Goal: Transaction & Acquisition: Purchase product/service

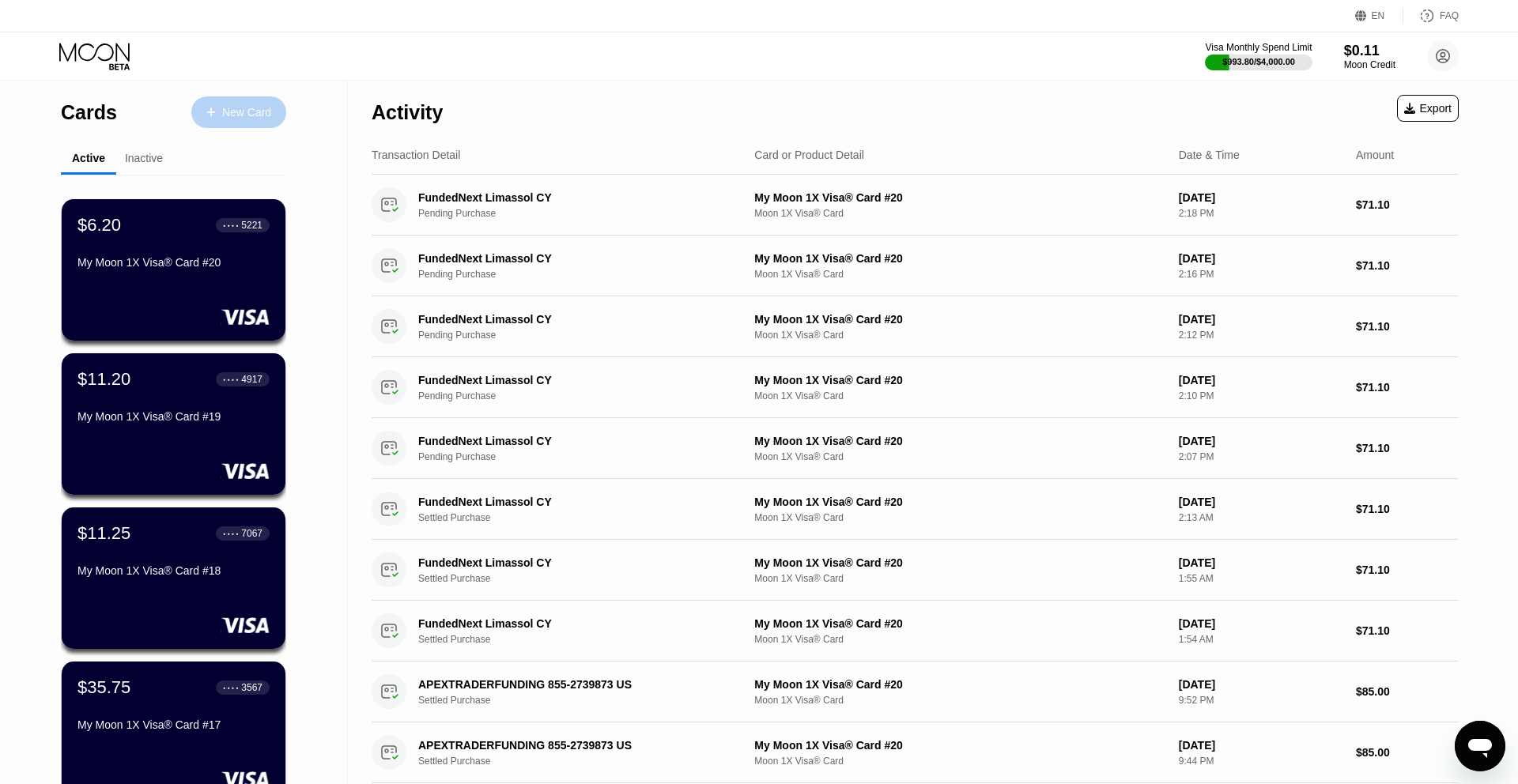
click at [257, 112] on div "New Card" at bounding box center [247, 113] width 49 height 14
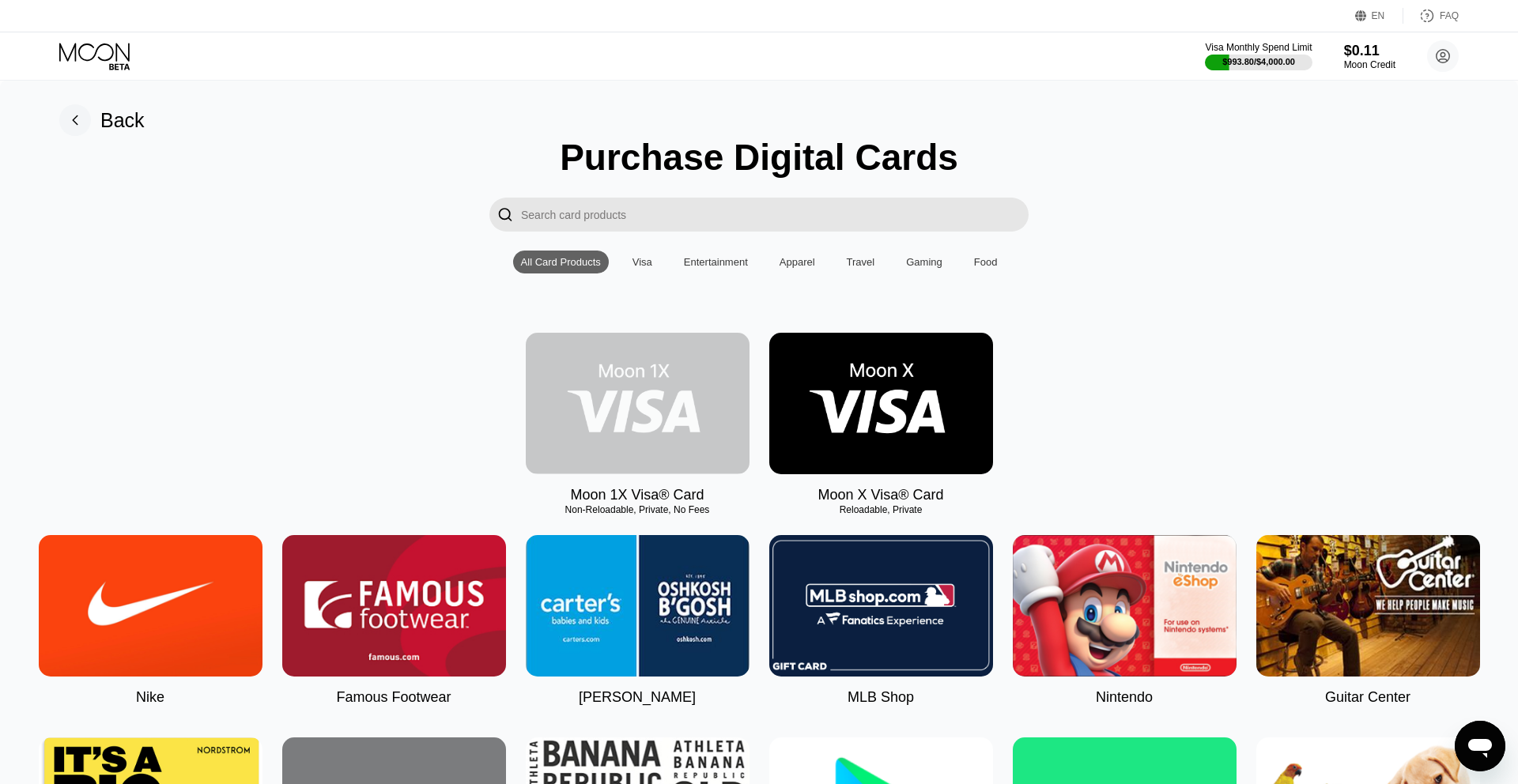
click at [667, 416] on img at bounding box center [637, 404] width 223 height 142
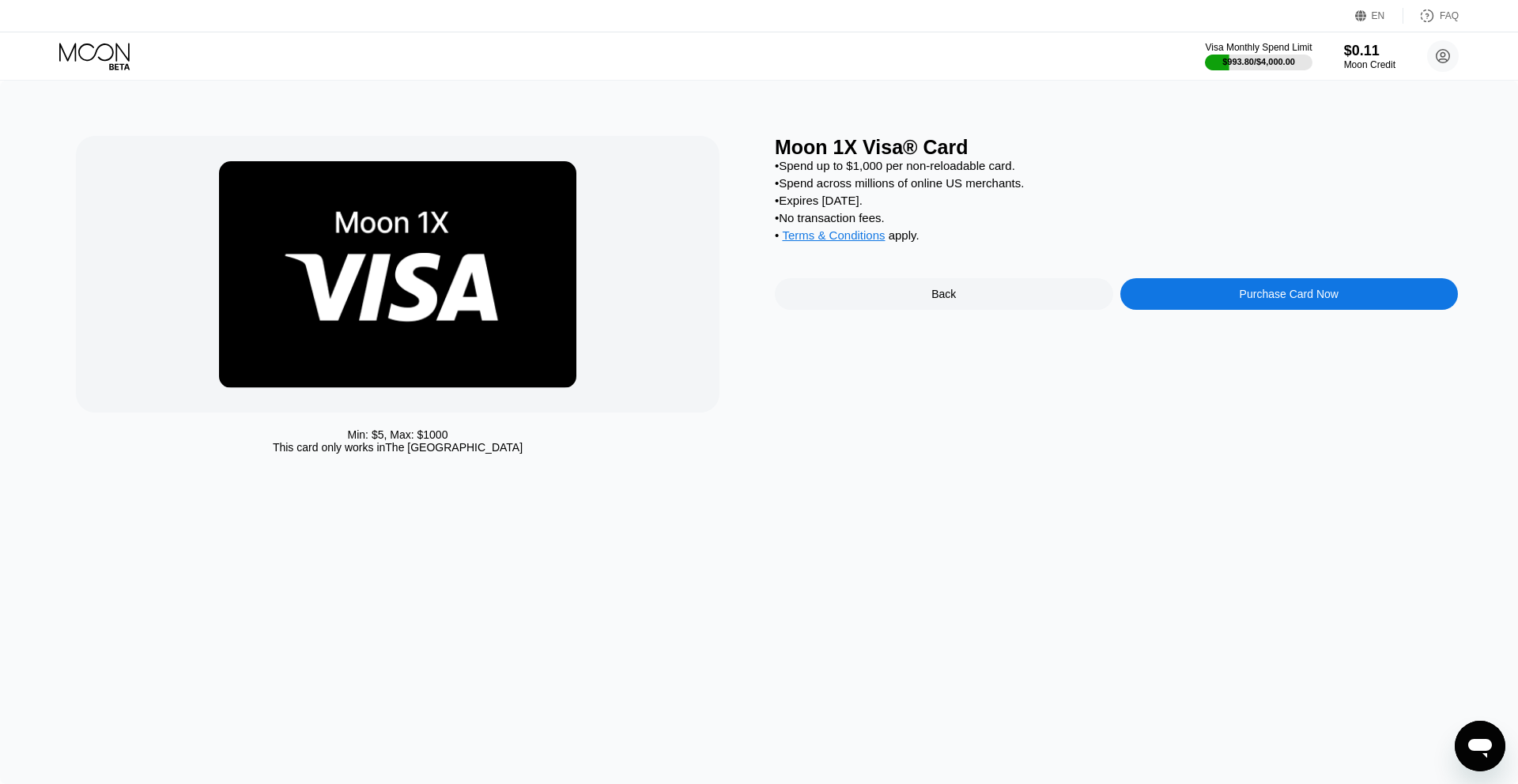
click at [1277, 300] on div "Purchase Card Now" at bounding box center [1288, 294] width 99 height 13
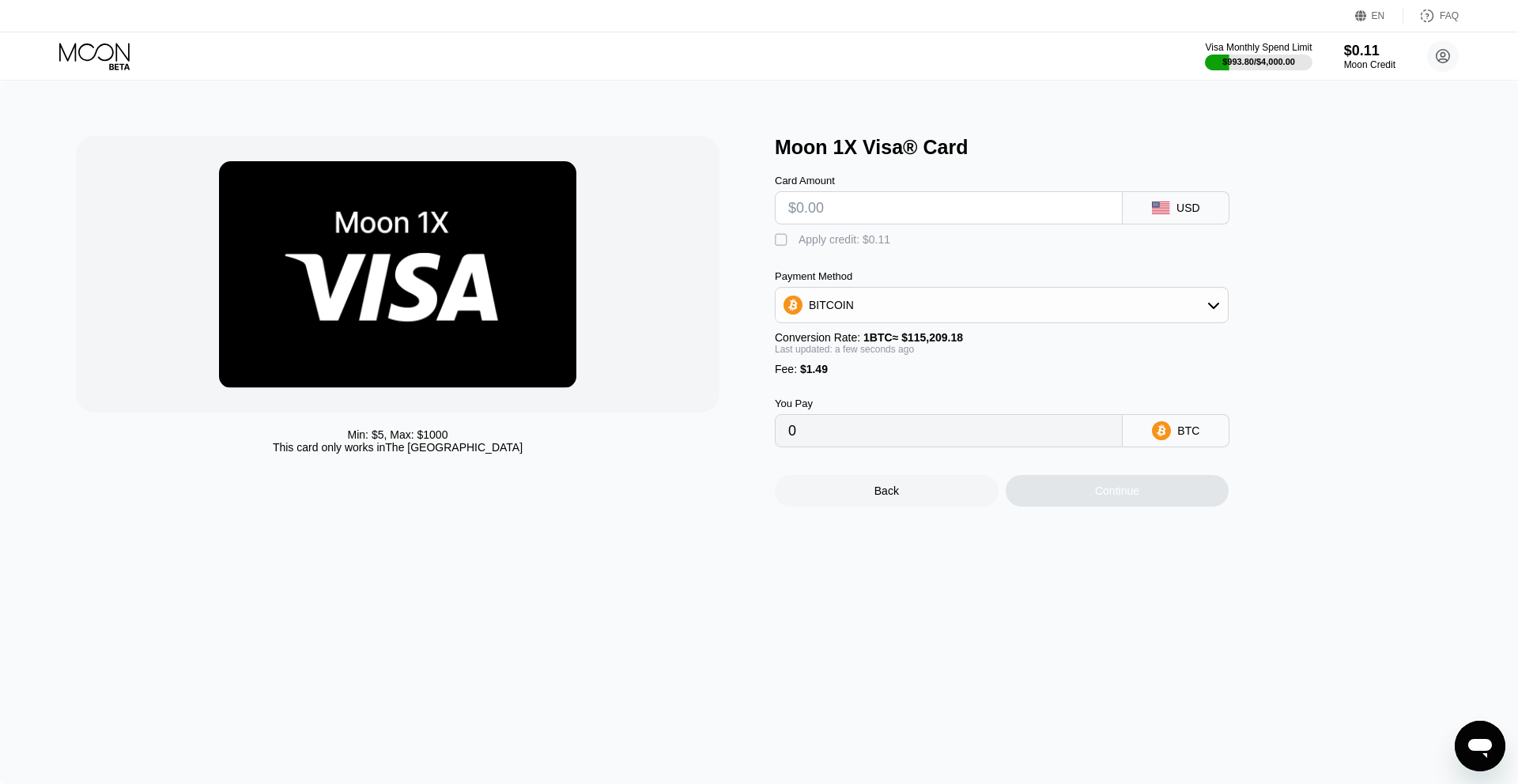
click at [847, 201] on input "text" at bounding box center [948, 208] width 320 height 32
type input "$9"
type input "0.00009106"
type input "$90"
type input "0.00079413"
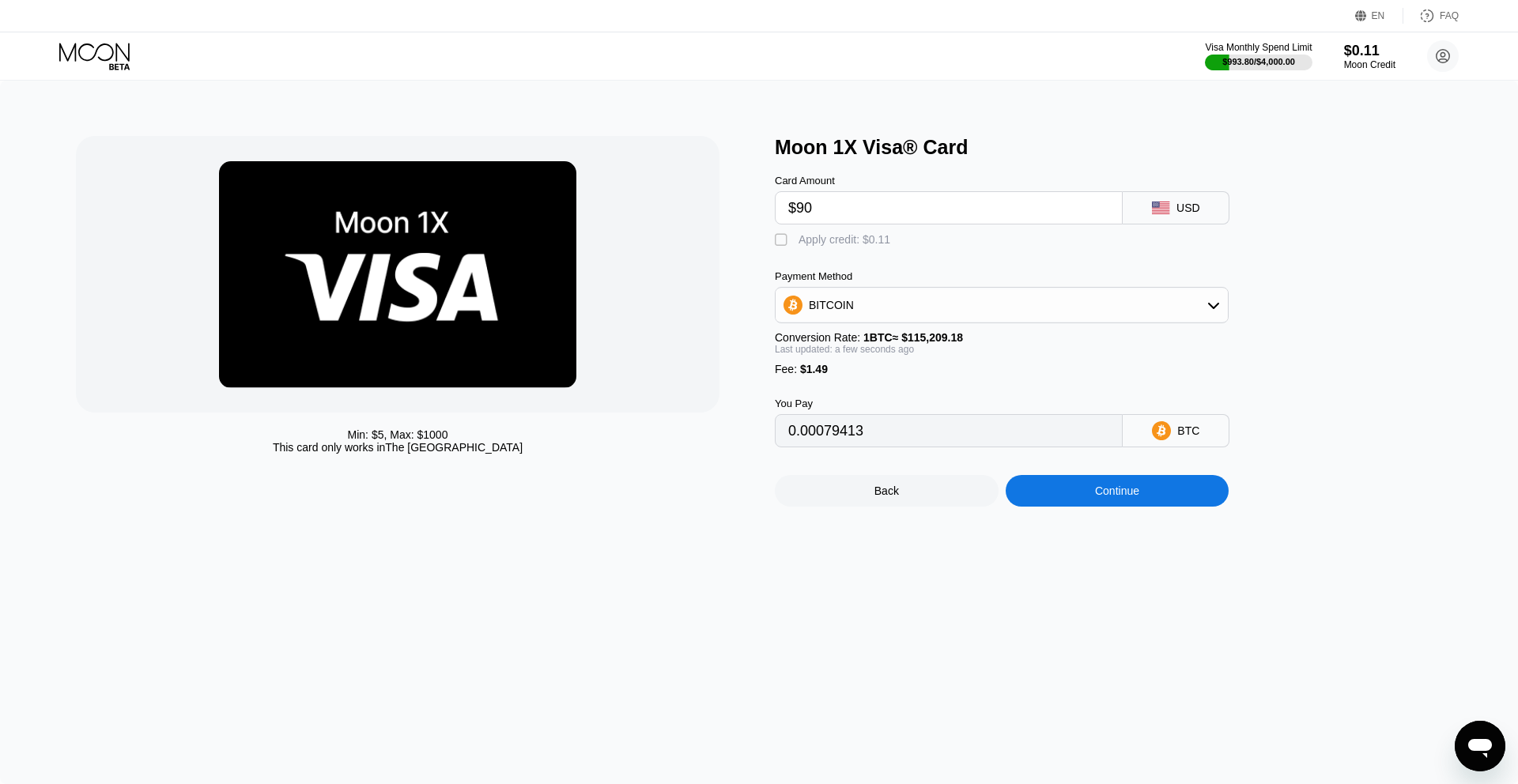
type input "$900"
type input "0.00782482"
type input "$900"
click at [840, 320] on div "BITCOIN" at bounding box center [1001, 305] width 452 height 32
click at [841, 379] on span "USDT on TRON" at bounding box center [853, 383] width 80 height 13
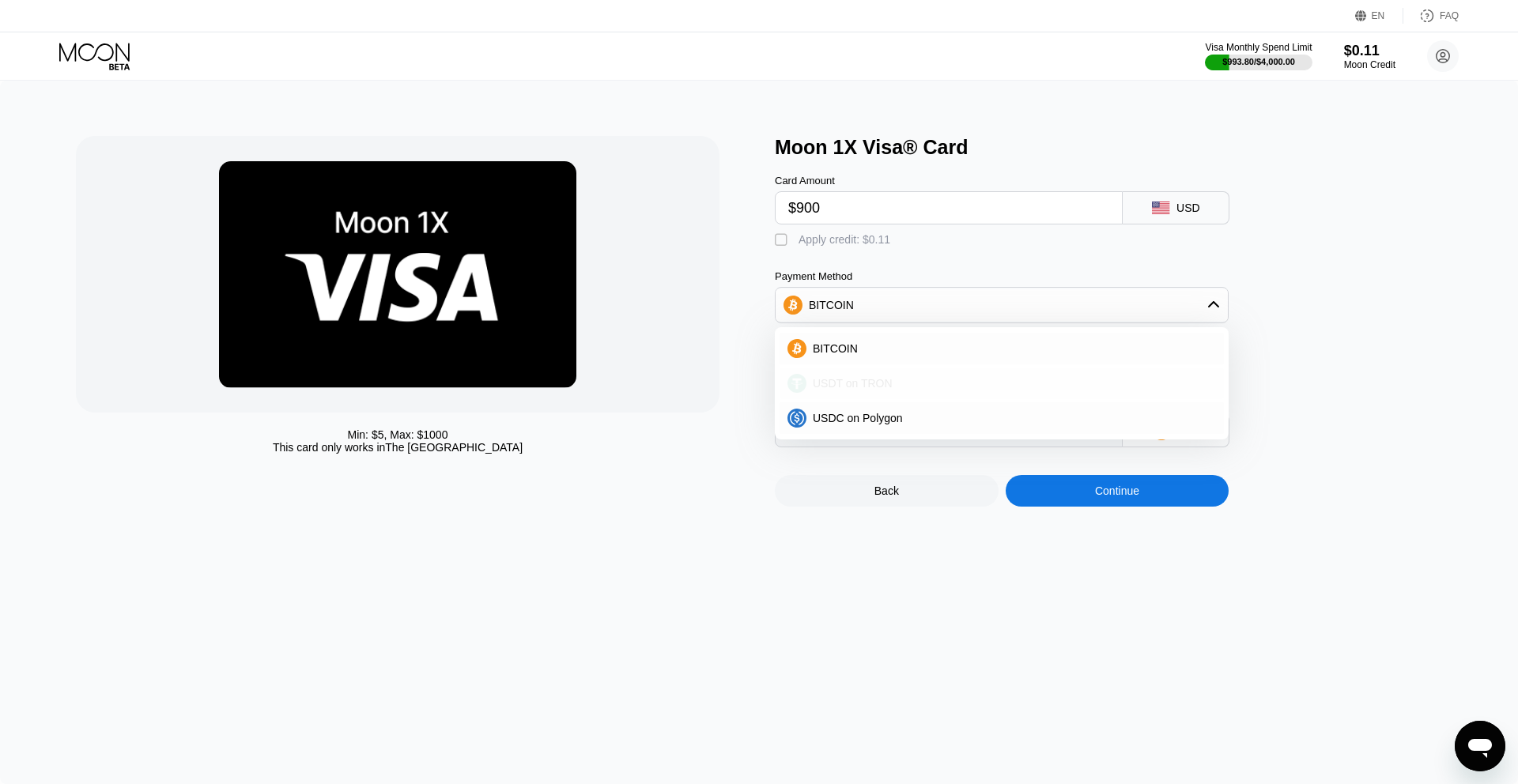
type input "910.60"
click at [1134, 497] on div "Continue" at bounding box center [1117, 491] width 44 height 13
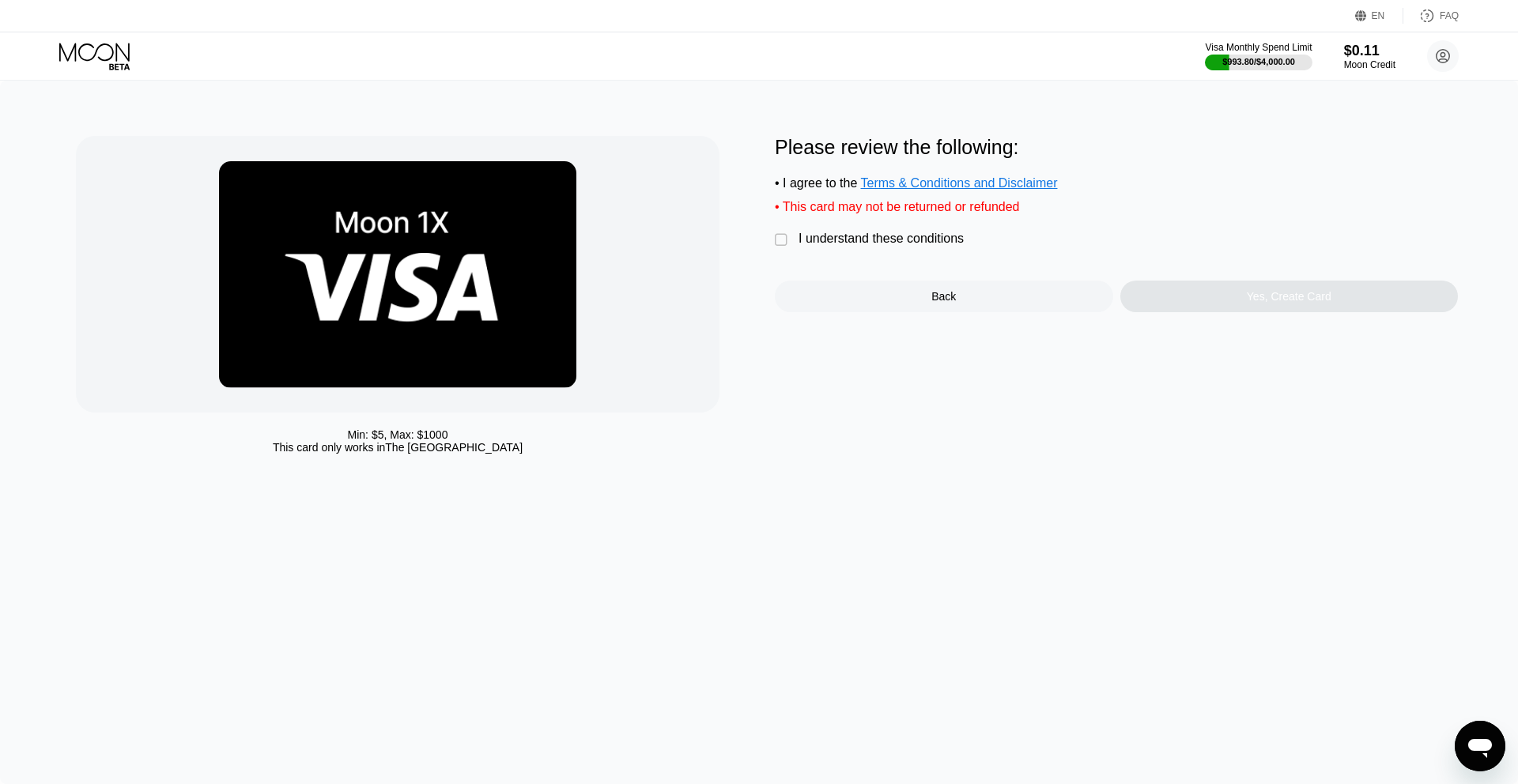
click at [783, 241] on div "" at bounding box center [782, 240] width 15 height 15
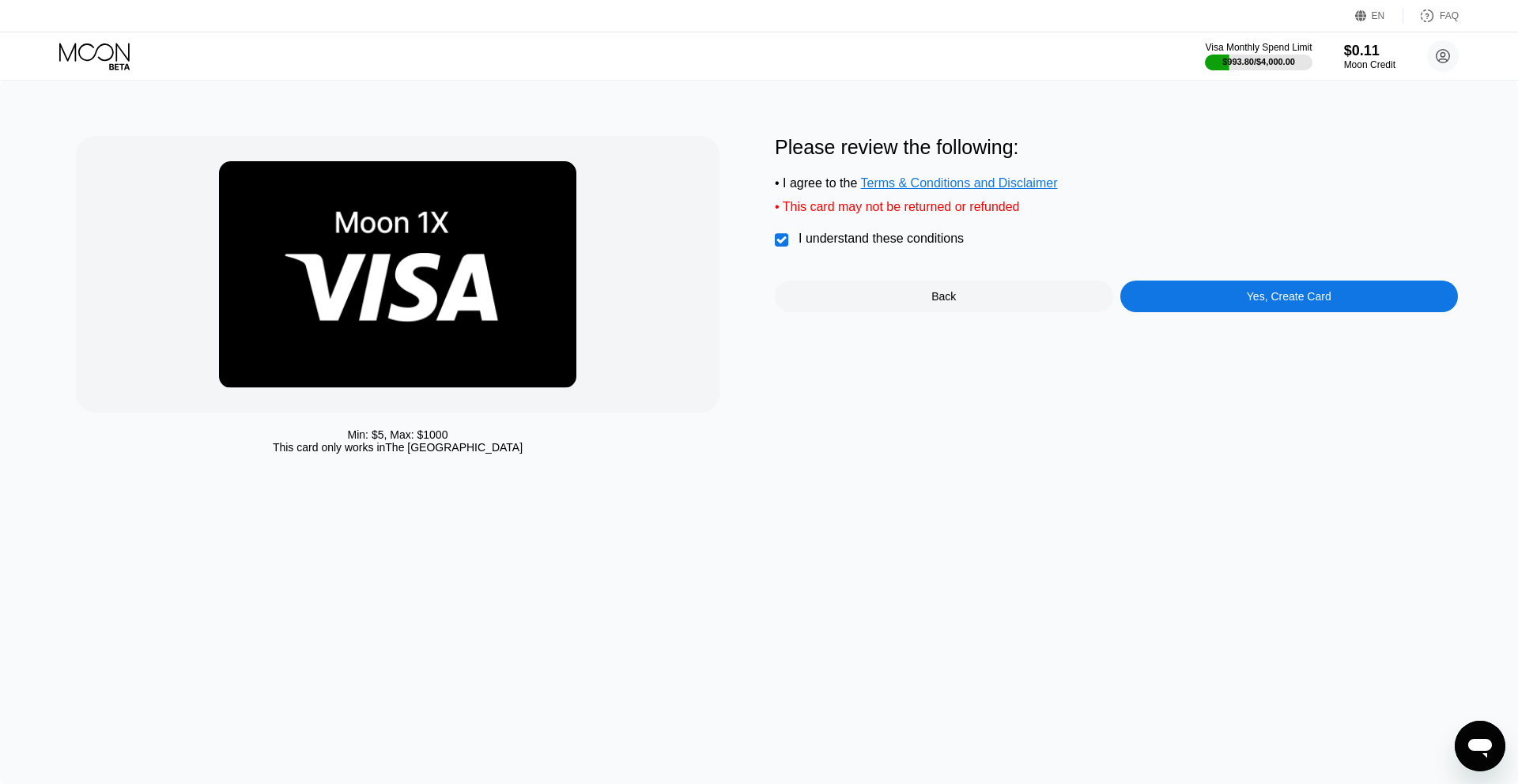
click at [1247, 302] on div "Yes, Create Card" at bounding box center [1288, 297] width 84 height 13
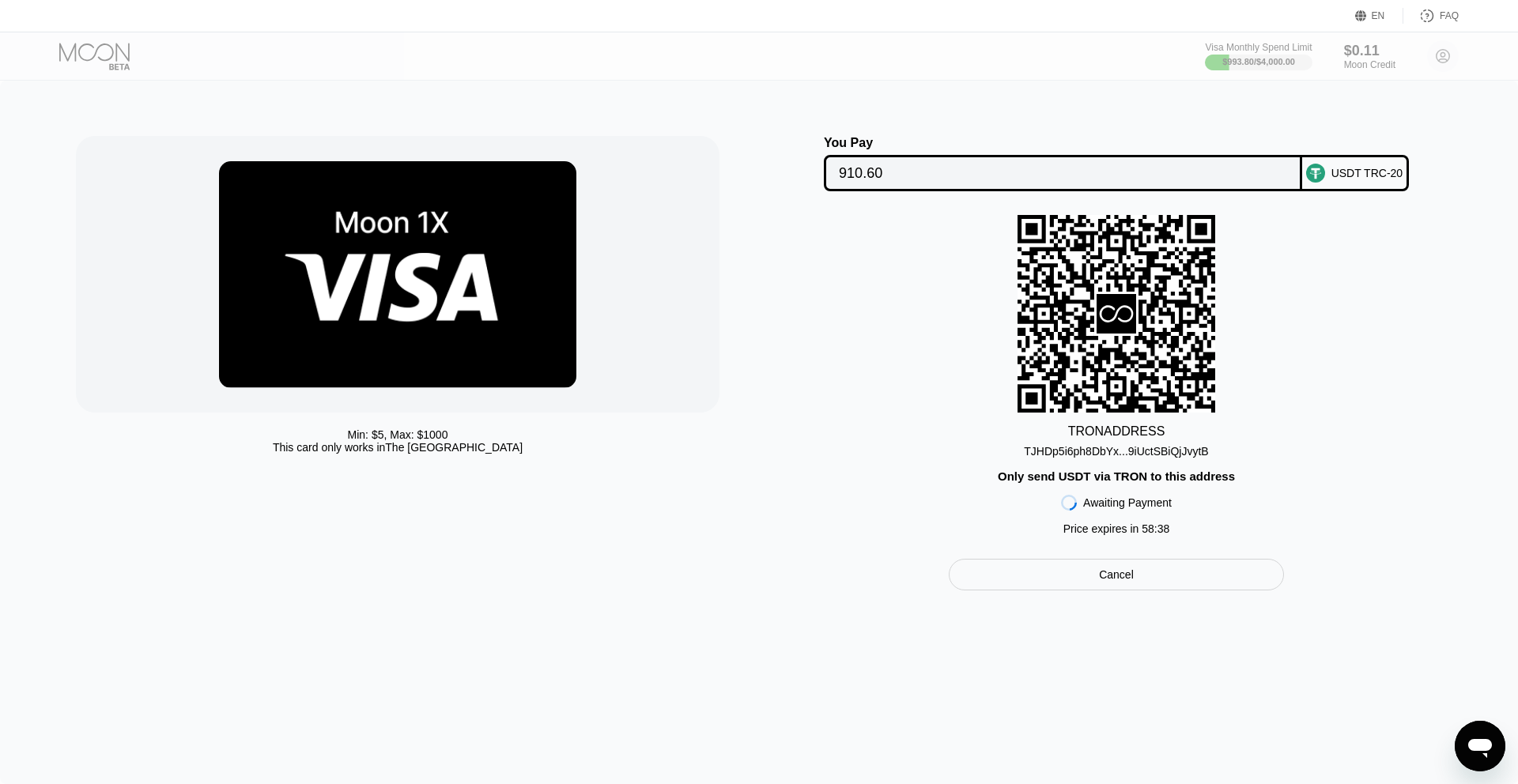
click at [1158, 453] on div "TJHDp5i6ph8DbYx...9iUctSBiQjJvytB" at bounding box center [1116, 451] width 184 height 13
click at [1112, 456] on div "TJHDp5i6ph8DbYx...9iUctSBiQjJvytB" at bounding box center [1116, 451] width 184 height 13
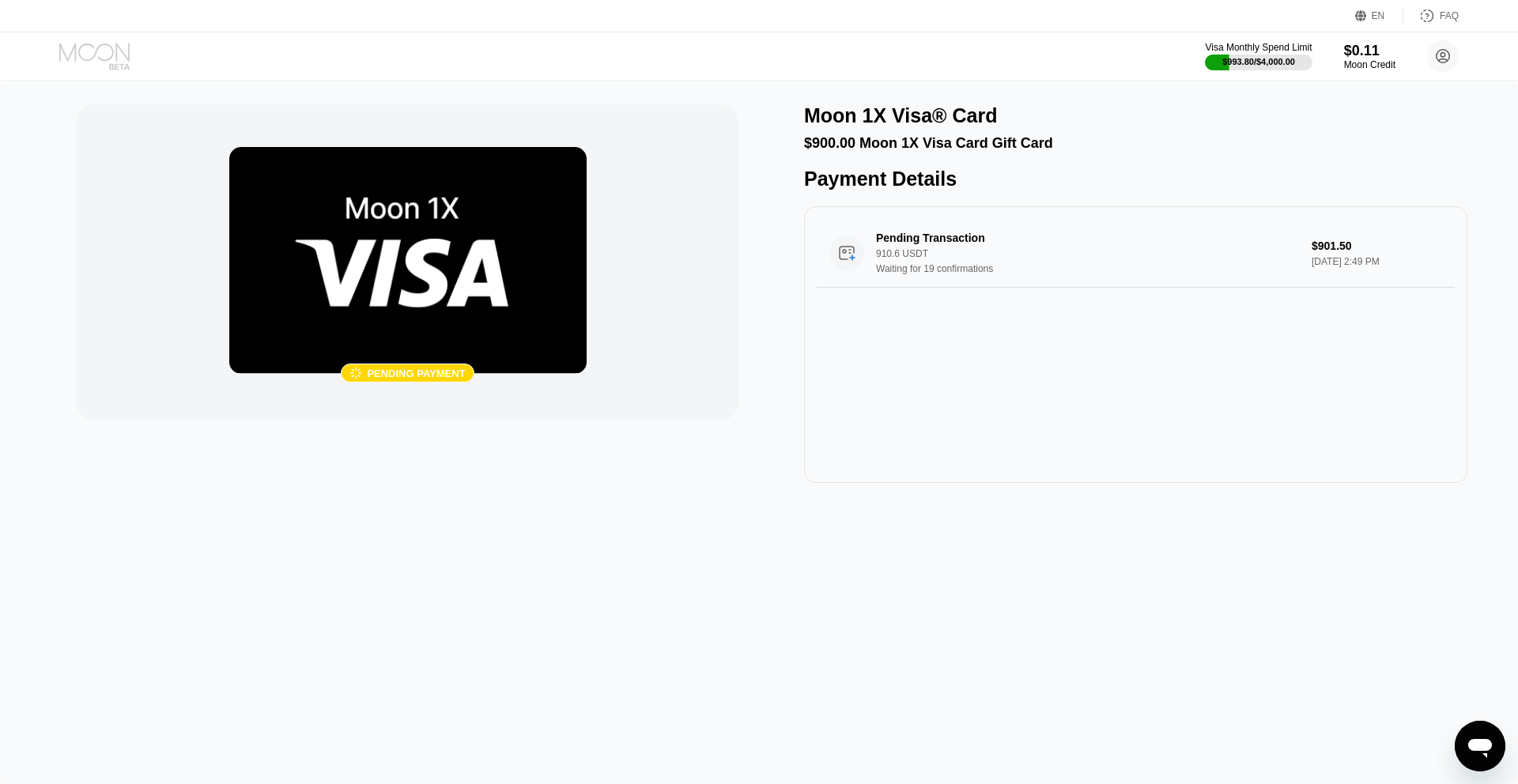
click at [84, 54] on icon at bounding box center [95, 56] width 74 height 27
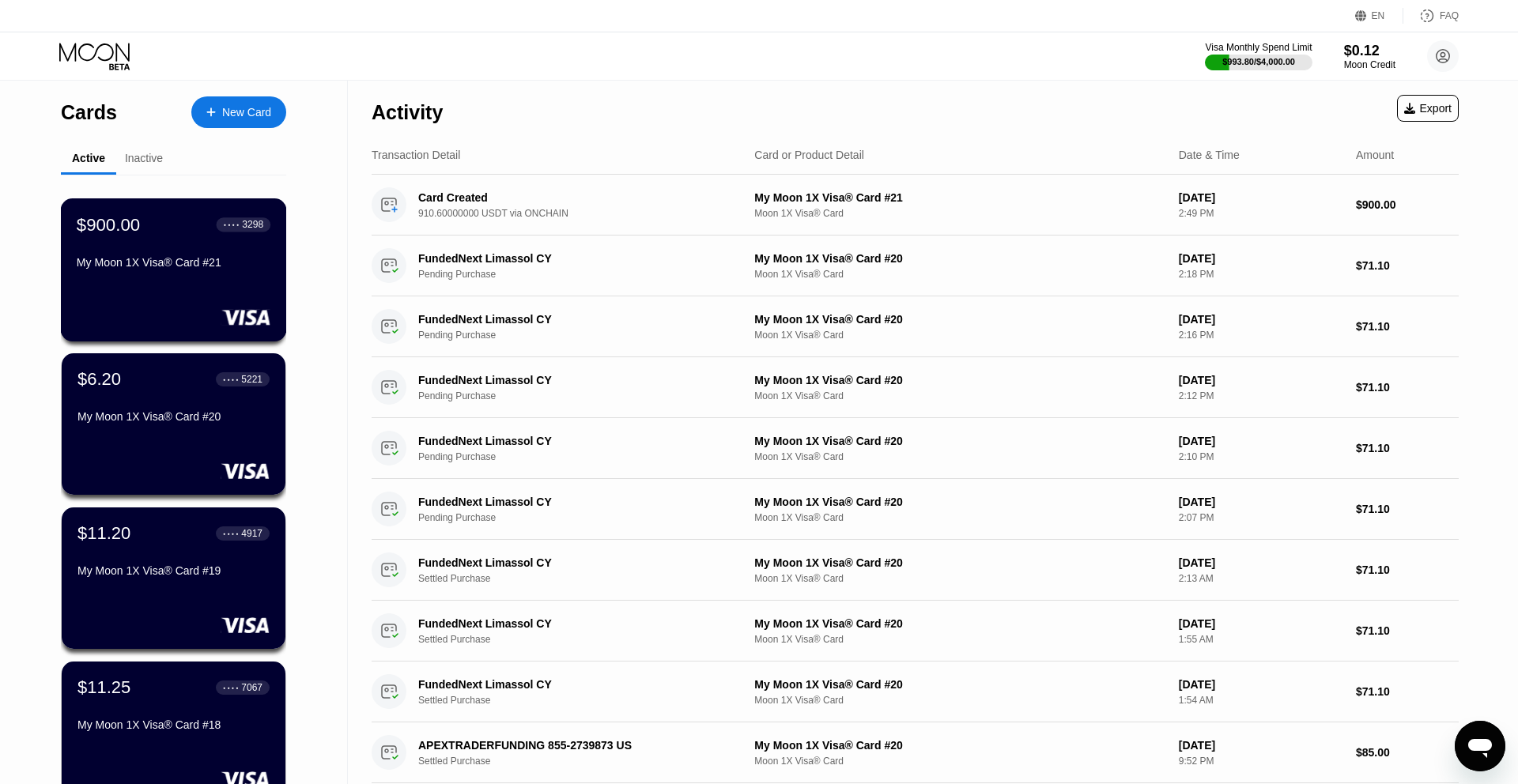
click at [161, 217] on div "$900.00 ● ● ● ● 3298" at bounding box center [172, 224] width 193 height 21
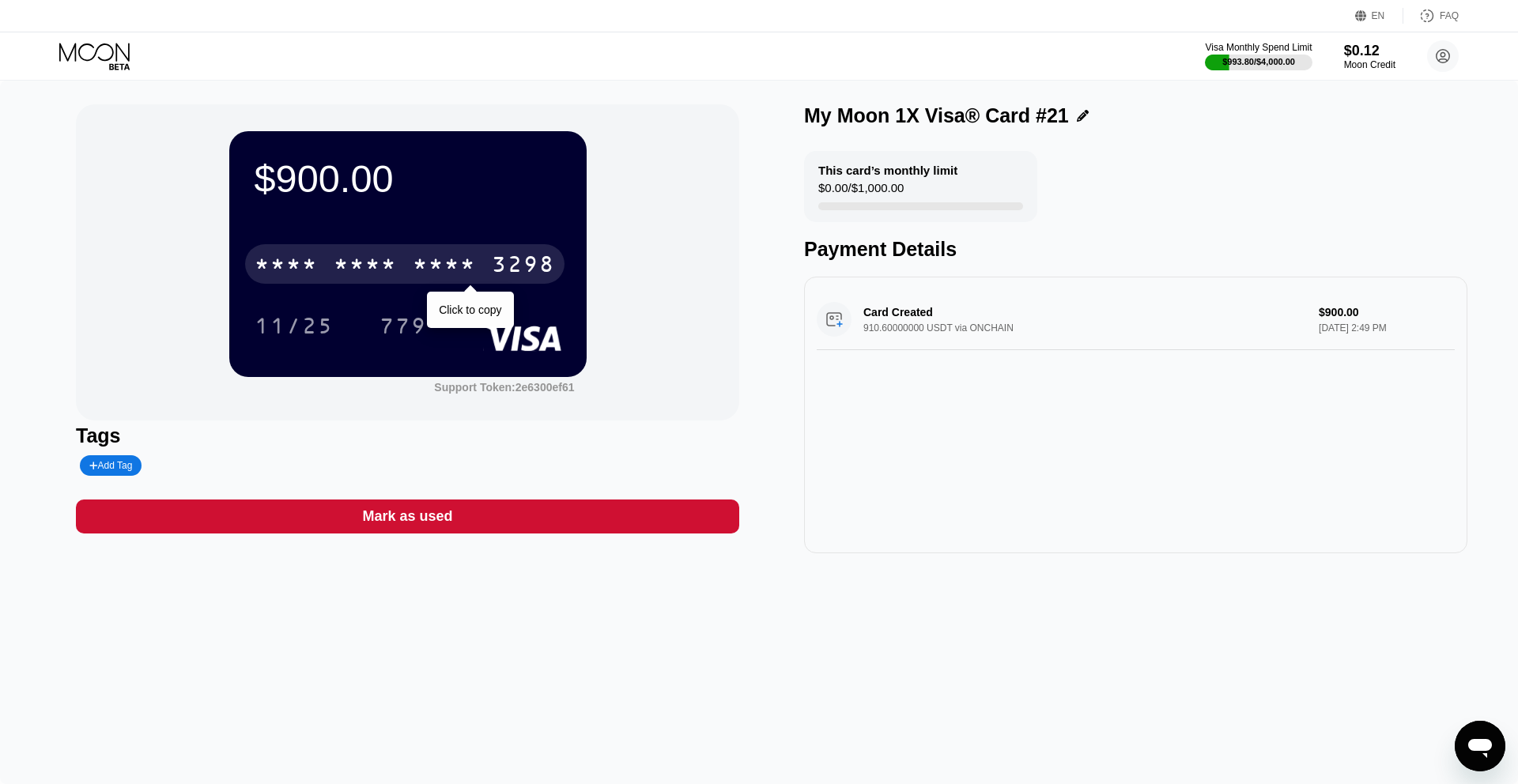
click at [468, 266] on div "* * * *" at bounding box center [444, 266] width 64 height 25
